Goal: Information Seeking & Learning: Learn about a topic

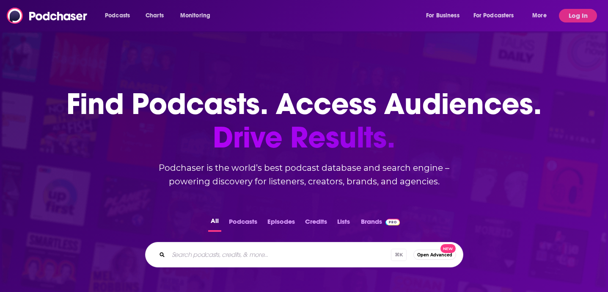
click at [318, 248] on div "⌘ K Open Advanced New" at bounding box center [304, 254] width 318 height 25
click at [313, 252] on input "Search podcasts, credits, & more..." at bounding box center [279, 255] width 223 height 14
type input "people worth caring about"
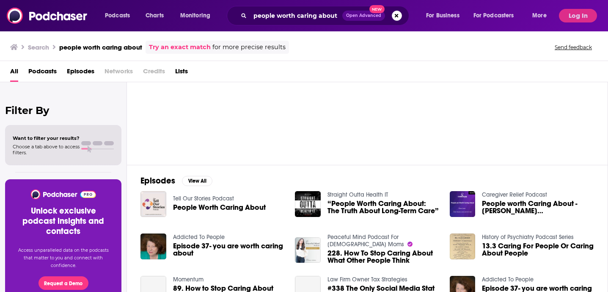
scroll to position [36, 0]
click at [45, 69] on span "Podcasts" at bounding box center [42, 72] width 28 height 17
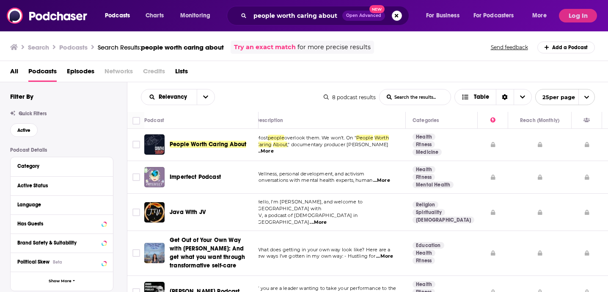
scroll to position [0, 0]
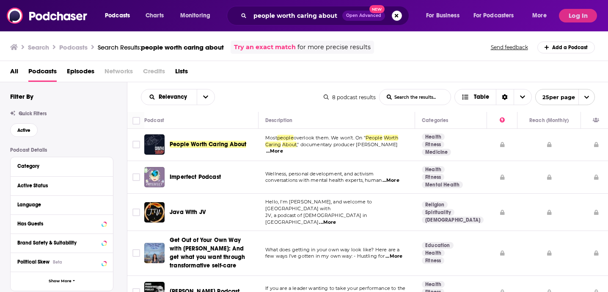
click at [283, 151] on span "...More" at bounding box center [274, 151] width 17 height 7
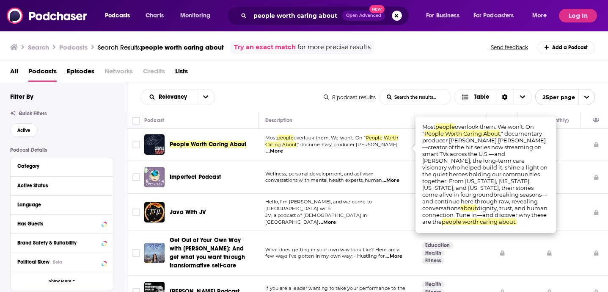
scroll to position [13, 0]
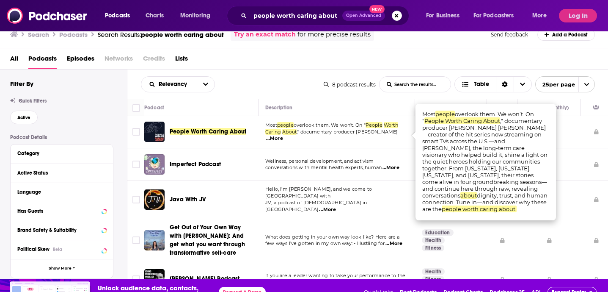
click at [354, 142] on td "Most people overlook them. We won’t. On " People Worth Caring About ," document…" at bounding box center [337, 132] width 157 height 33
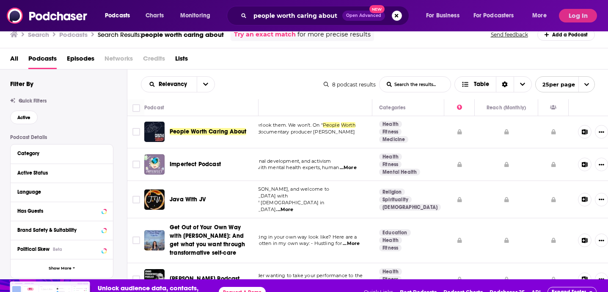
scroll to position [0, 52]
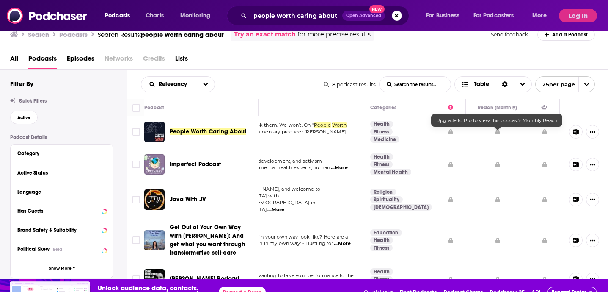
click at [498, 132] on icon at bounding box center [498, 131] width 5 height 5
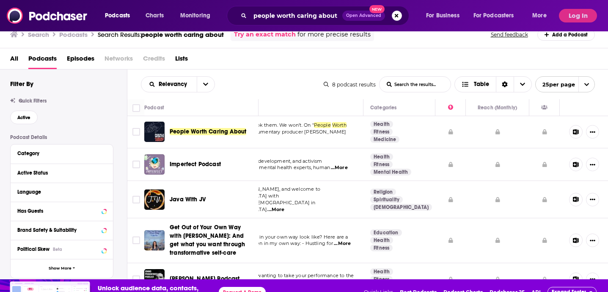
scroll to position [0, 0]
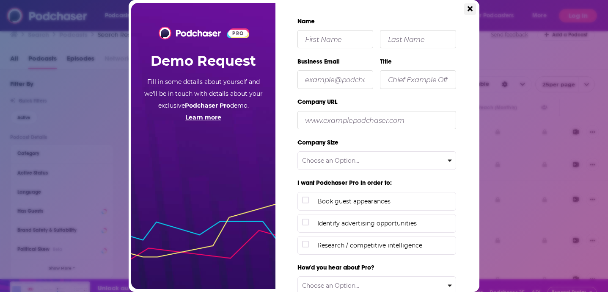
click at [469, 8] on icon "Close" at bounding box center [470, 8] width 5 height 5
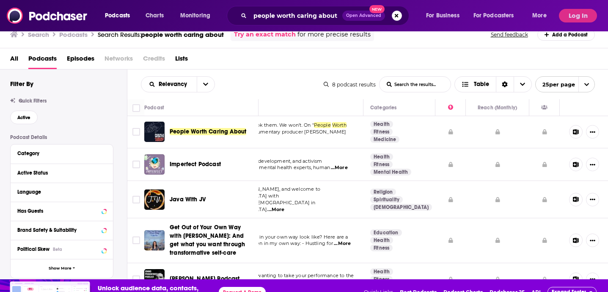
scroll to position [13, 0]
click at [569, 19] on button "Log In" at bounding box center [578, 16] width 38 height 14
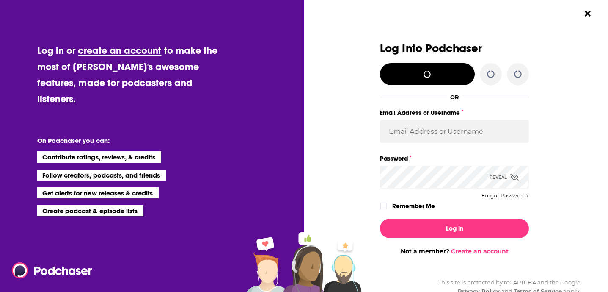
scroll to position [0, 0]
type input "[PERSON_NAME][EMAIL_ADDRESS][DOMAIN_NAME]"
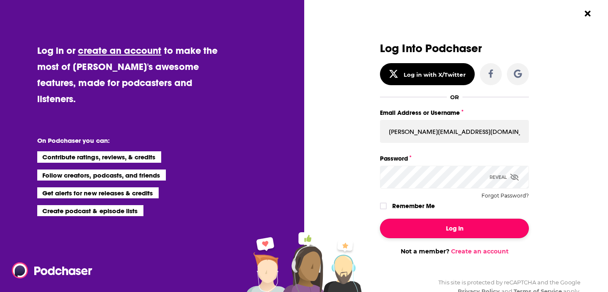
click at [447, 225] on button "Log In" at bounding box center [454, 227] width 149 height 19
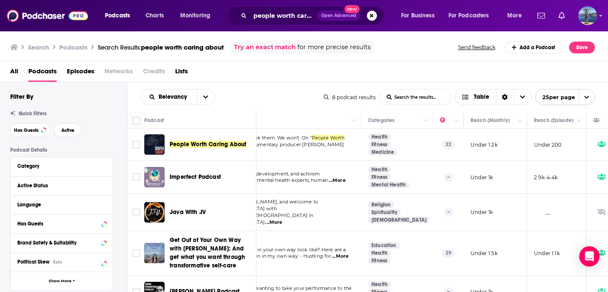
click at [494, 141] on td "Under 1.2k" at bounding box center [495, 144] width 63 height 33
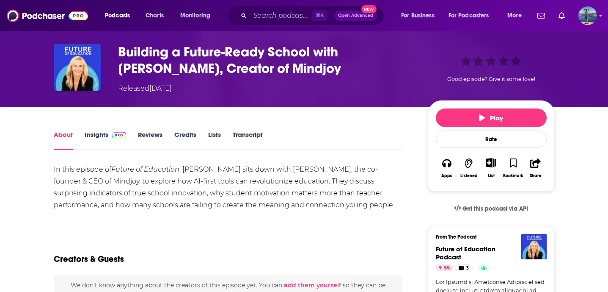
scroll to position [32, 0]
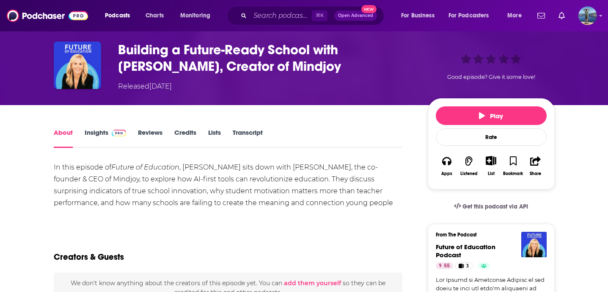
click at [92, 133] on link "Insights" at bounding box center [106, 137] width 42 height 19
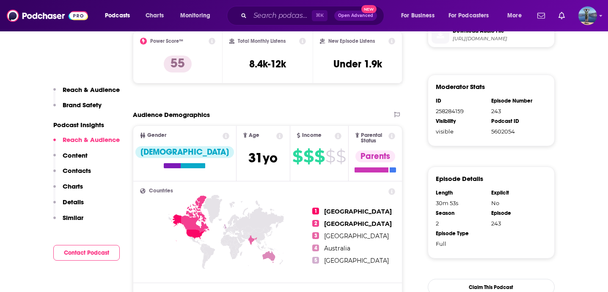
scroll to position [467, 0]
